Goal: Find specific page/section

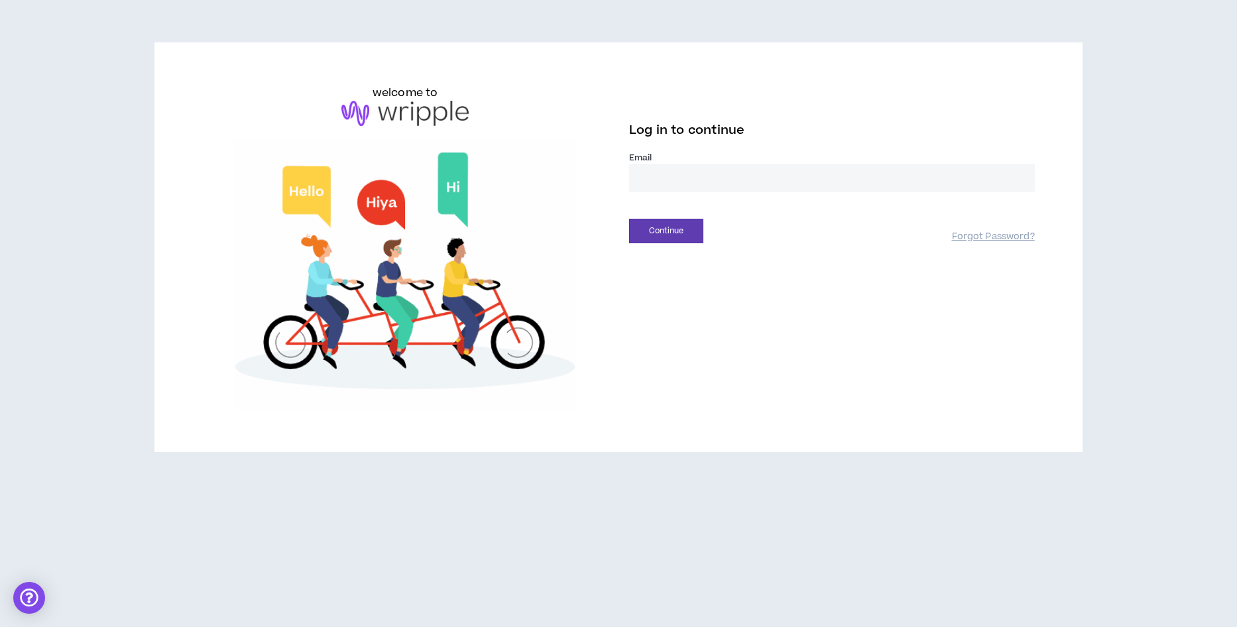
click at [659, 180] on input "email" at bounding box center [832, 178] width 406 height 29
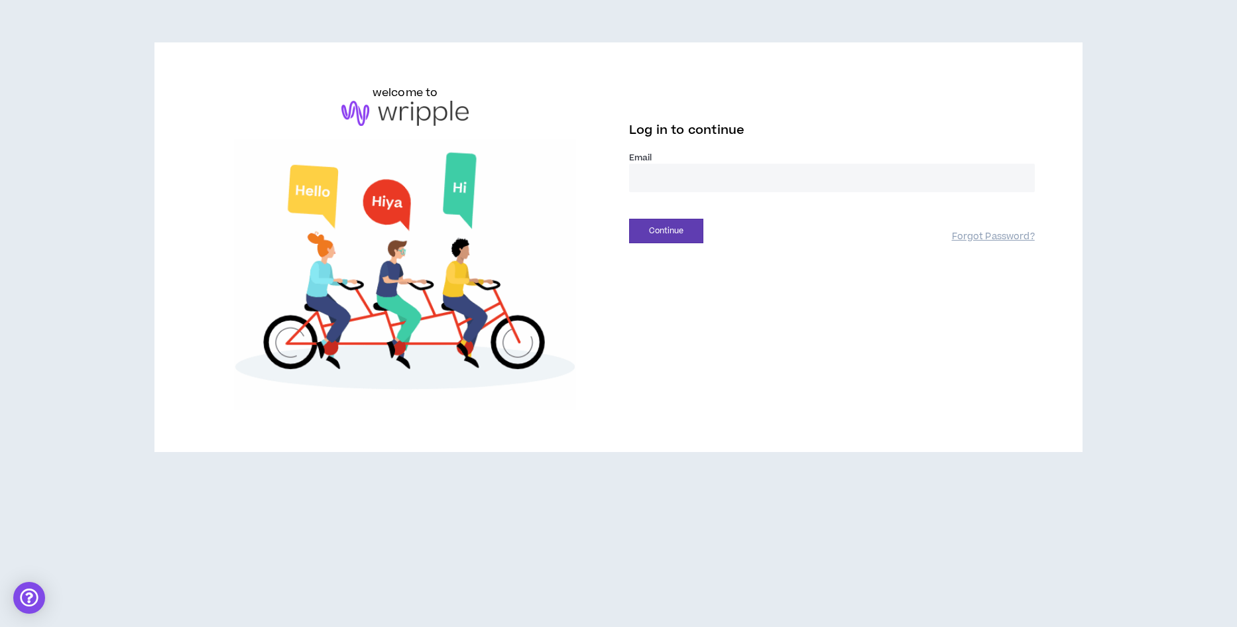
type input "**********"
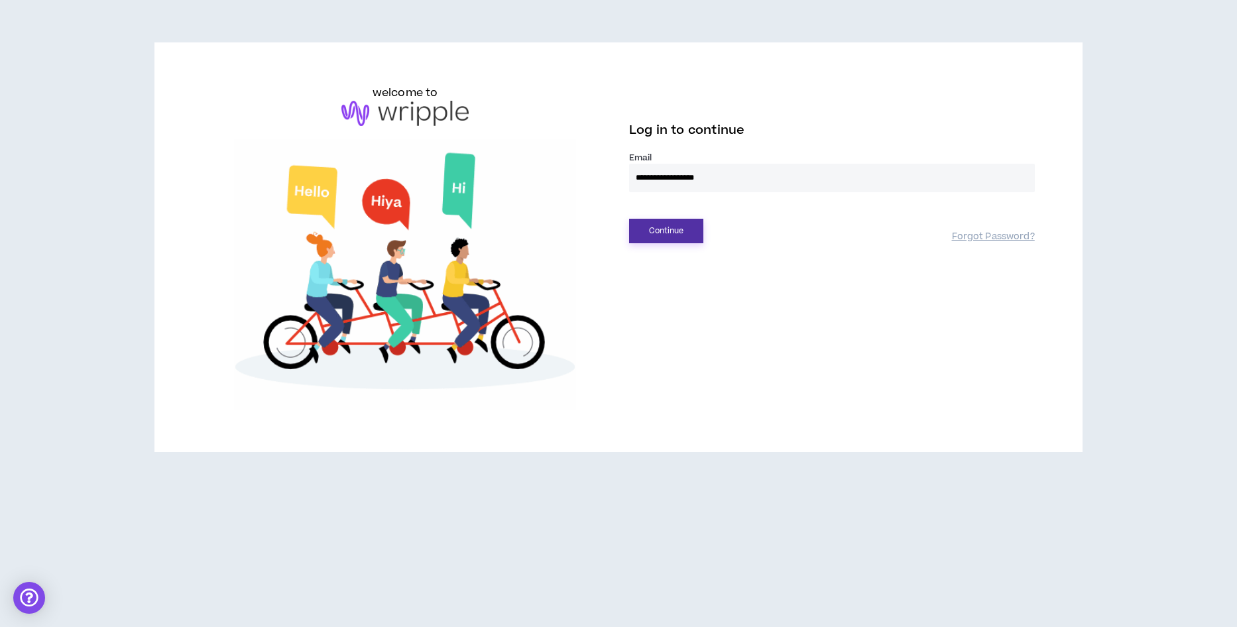
click at [680, 233] on button "Continue" at bounding box center [666, 231] width 74 height 25
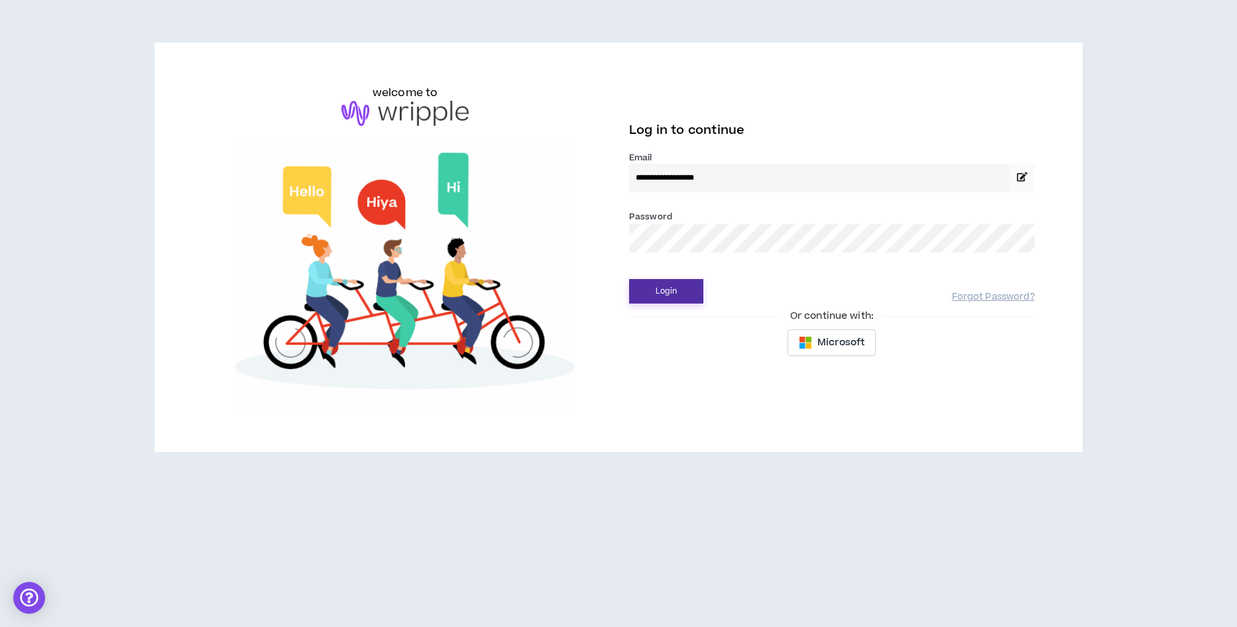
click at [662, 287] on button "Login" at bounding box center [666, 291] width 74 height 25
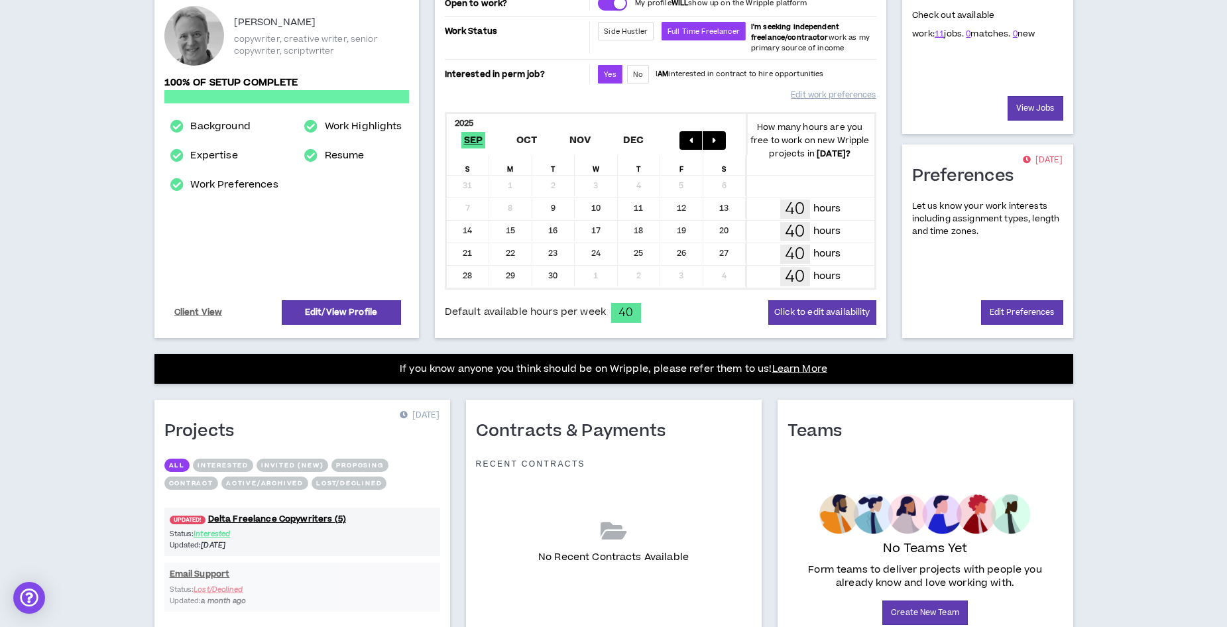
scroll to position [268, 0]
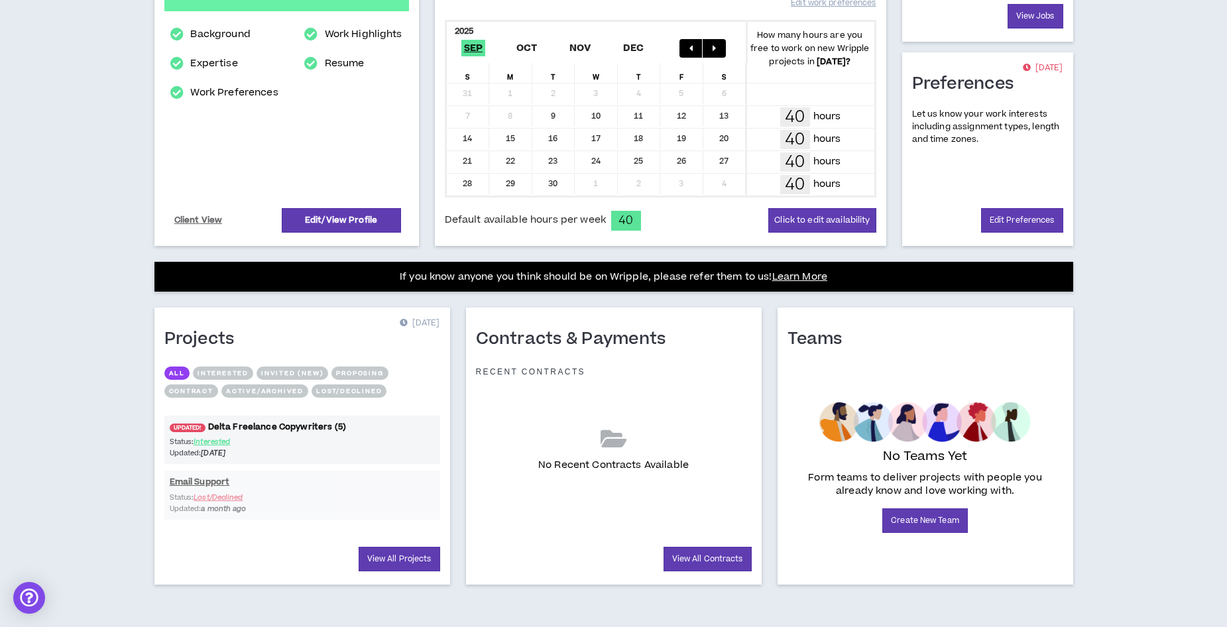
click at [289, 426] on link "UPDATED! Delta Freelance Copywriters (5)" at bounding box center [302, 427] width 276 height 13
